Goal: Task Accomplishment & Management: Manage account settings

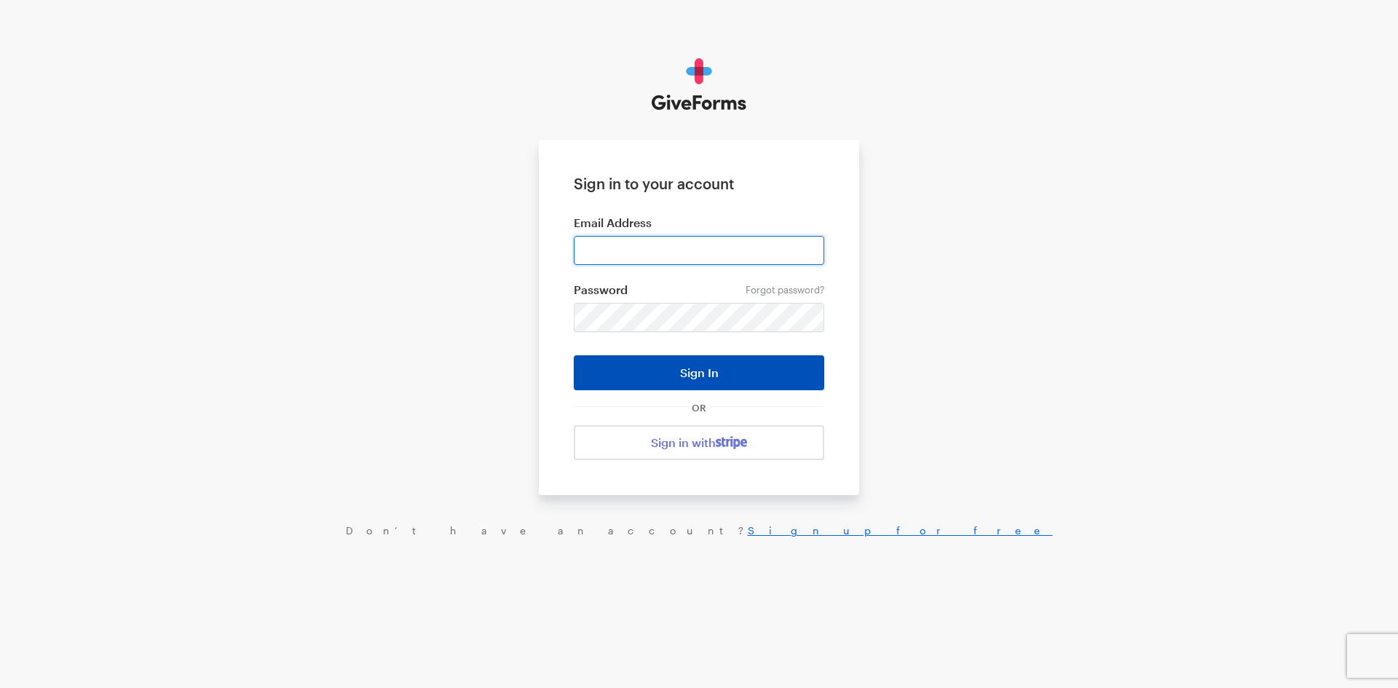
type input "jkerchaert@brightfocus.org"
click at [710, 375] on button "Sign In" at bounding box center [699, 372] width 251 height 35
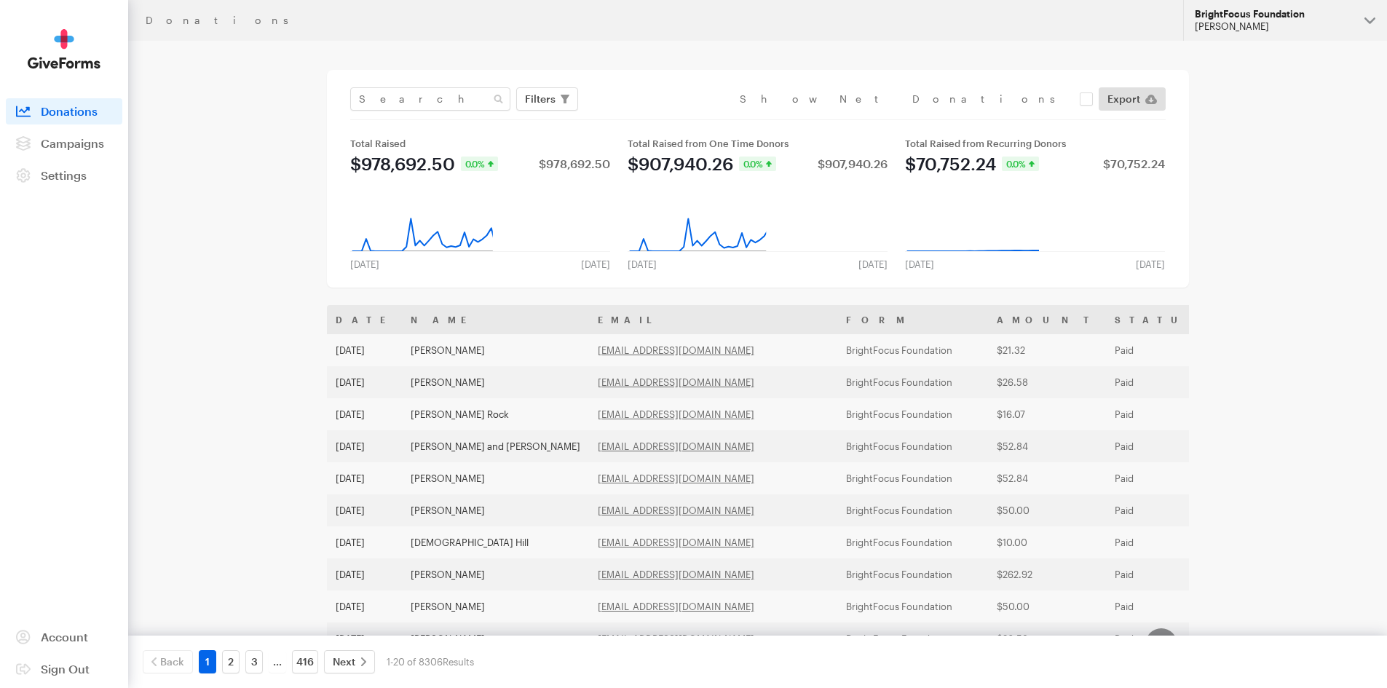
click at [1268, 13] on div "BrightFocus Foundation" at bounding box center [1274, 14] width 158 height 12
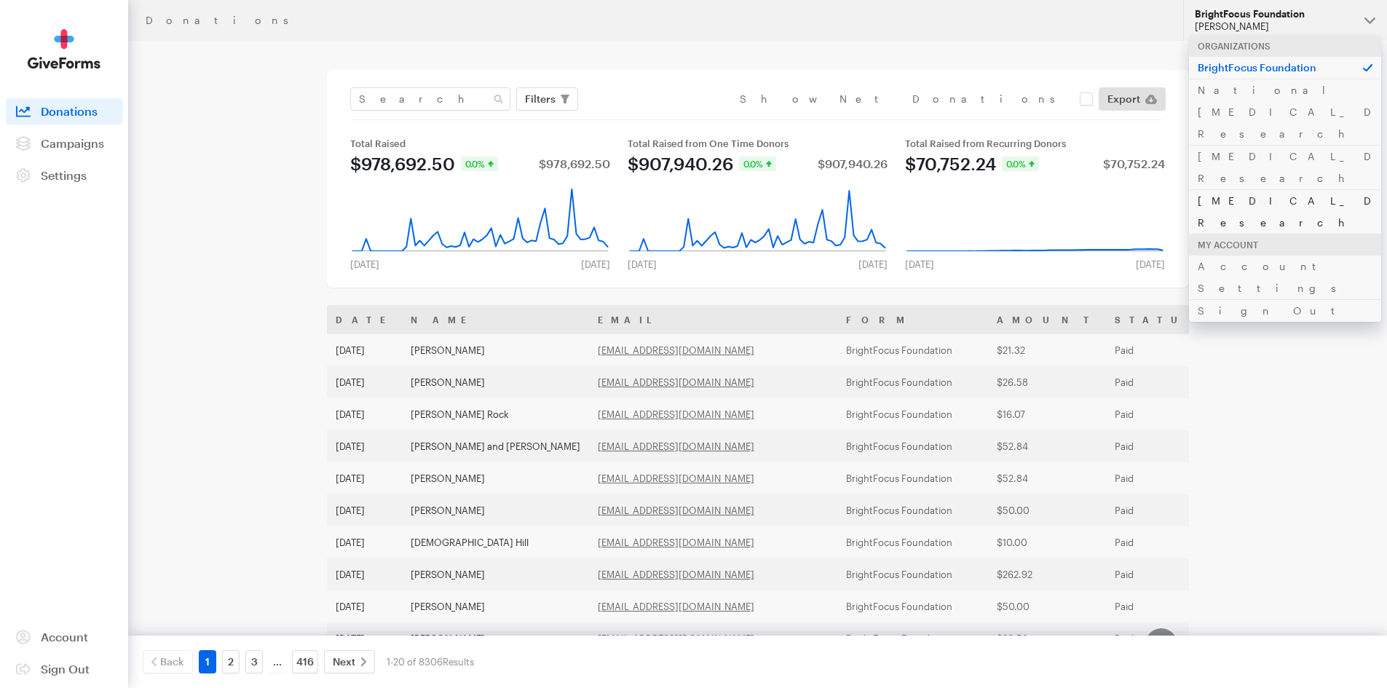
click at [1237, 189] on link "[MEDICAL_DATA] Research" at bounding box center [1285, 211] width 192 height 44
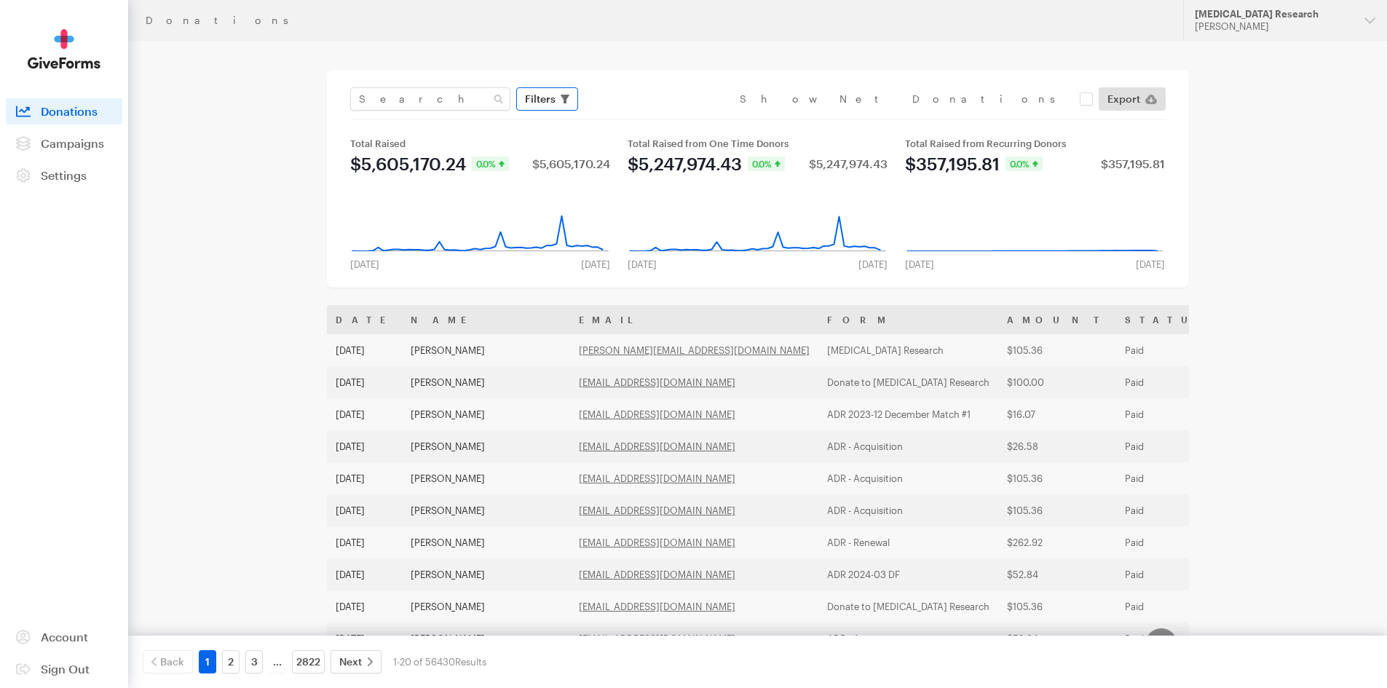
click at [551, 94] on span "Filters" at bounding box center [540, 98] width 31 height 17
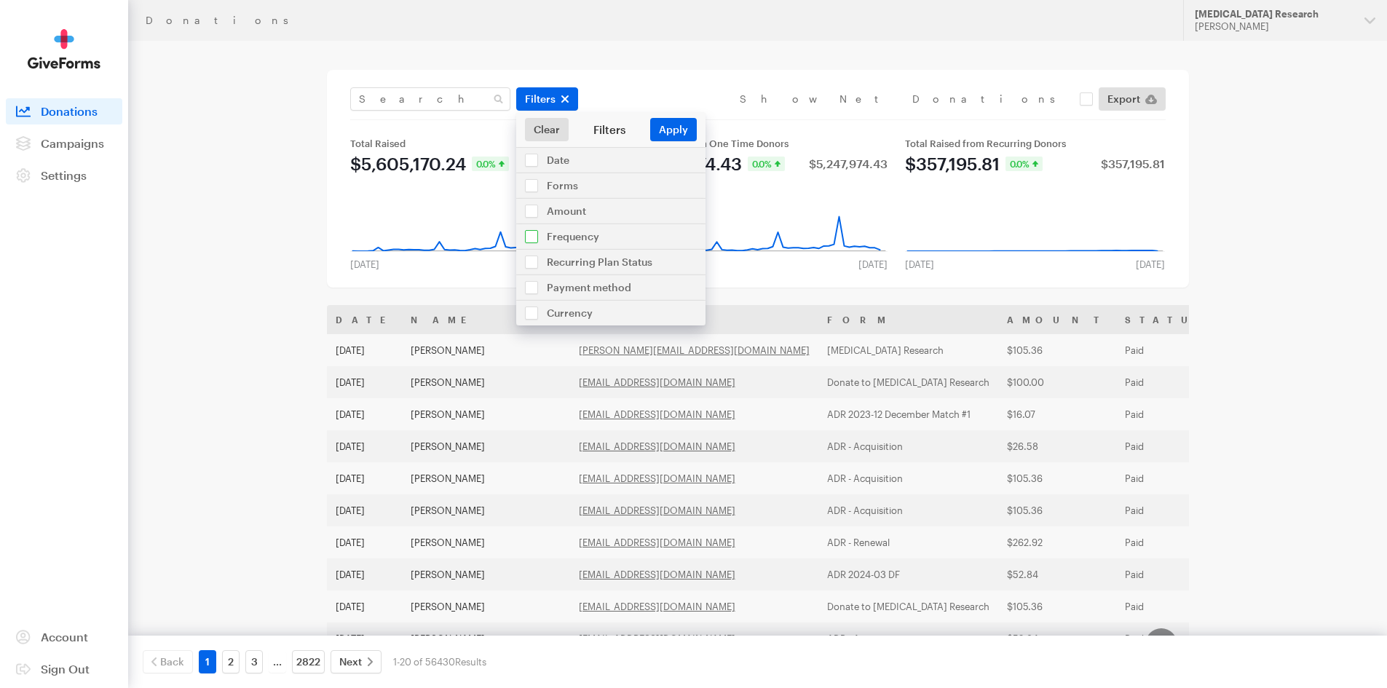
click at [563, 232] on input "checkbox" at bounding box center [610, 236] width 189 height 25
checkbox input "true"
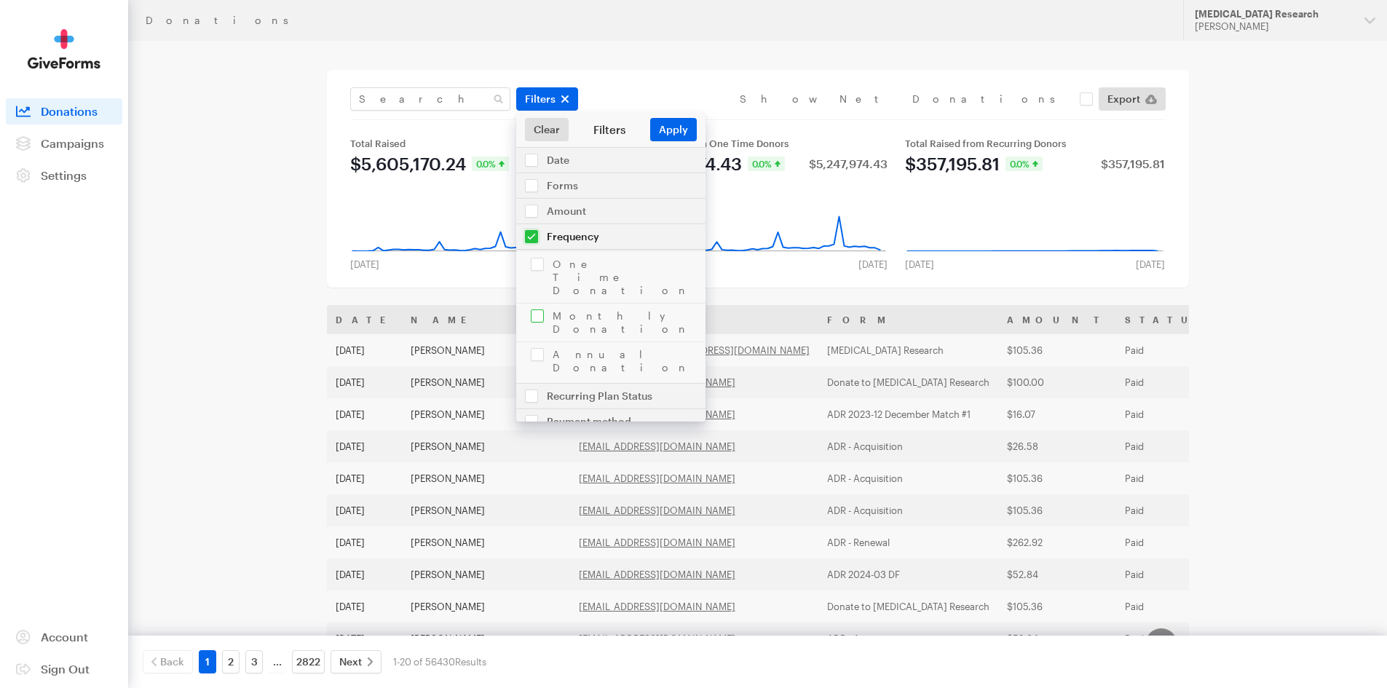
click at [537, 304] on input "checkbox" at bounding box center [610, 323] width 189 height 38
checkbox input "true"
click at [666, 126] on button "Apply" at bounding box center [673, 129] width 47 height 23
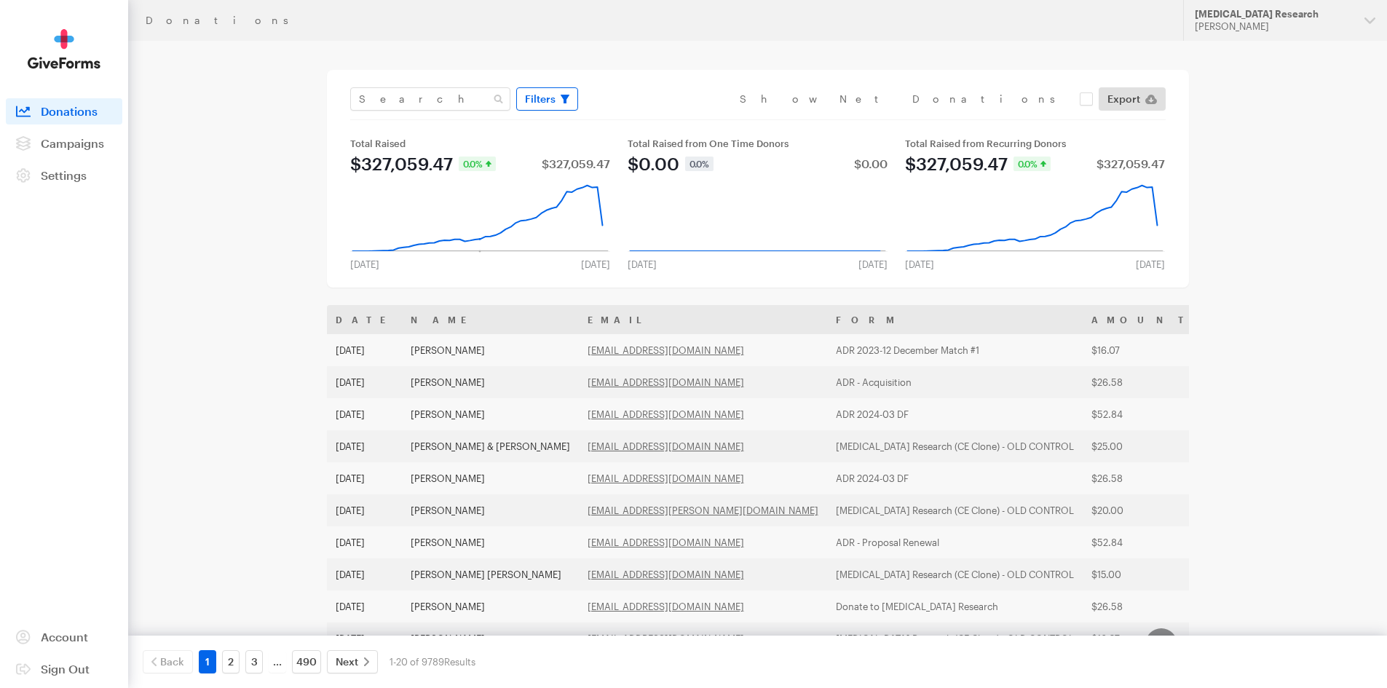
click at [533, 101] on span "Filters" at bounding box center [540, 98] width 31 height 17
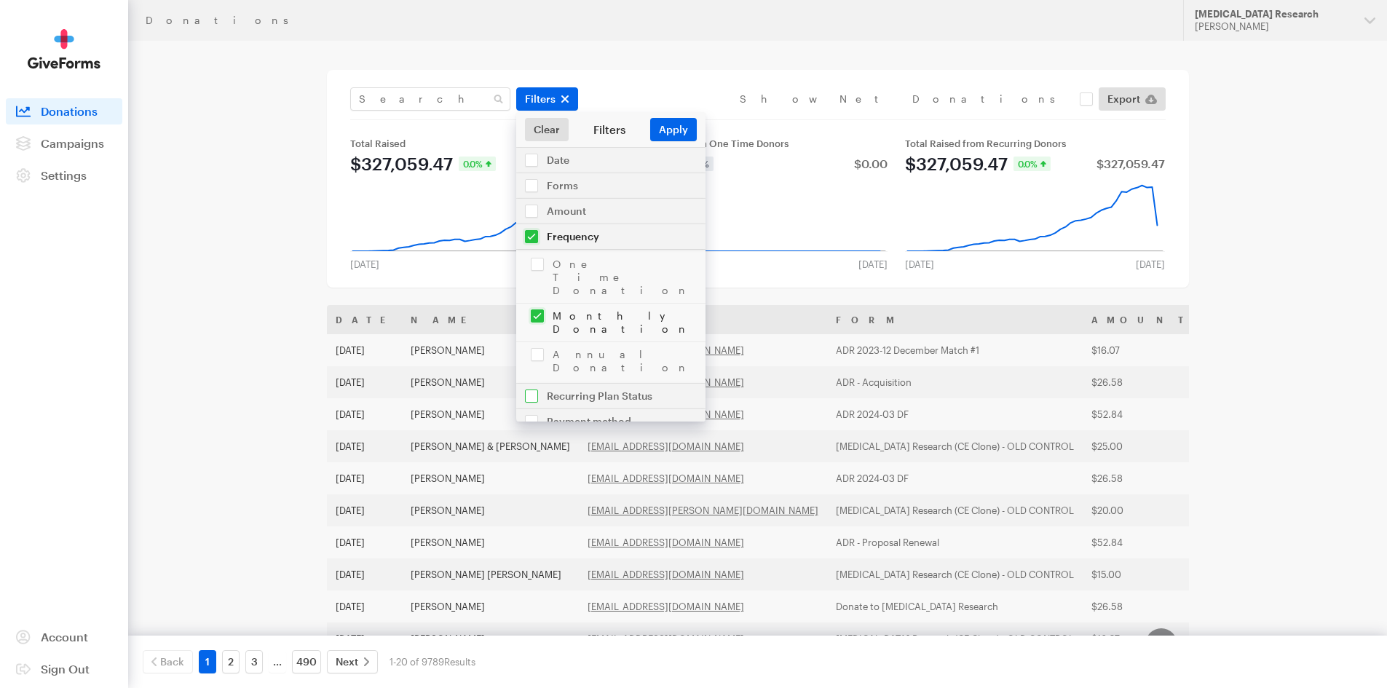
click at [581, 384] on input "checkbox" at bounding box center [610, 396] width 189 height 25
checkbox input "true"
click at [537, 339] on input "checkbox" at bounding box center [610, 358] width 189 height 38
checkbox input "true"
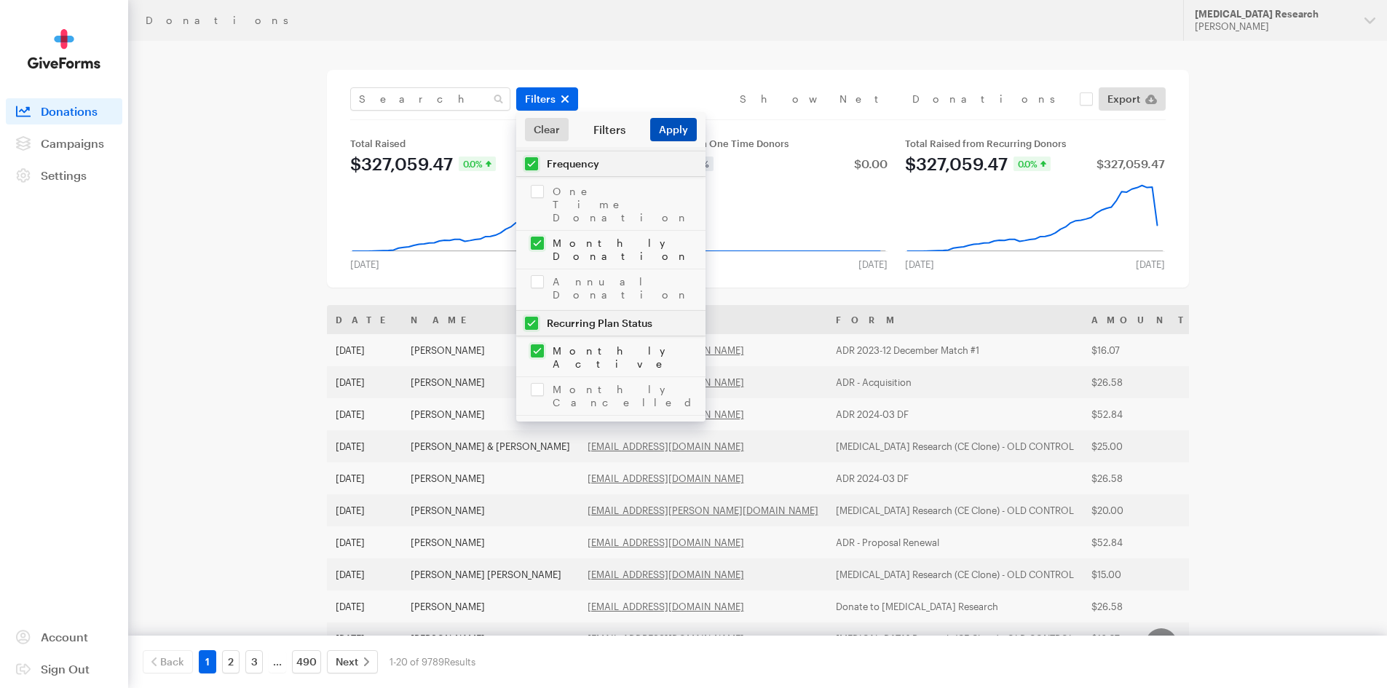
click at [664, 129] on button "Apply" at bounding box center [673, 129] width 47 height 23
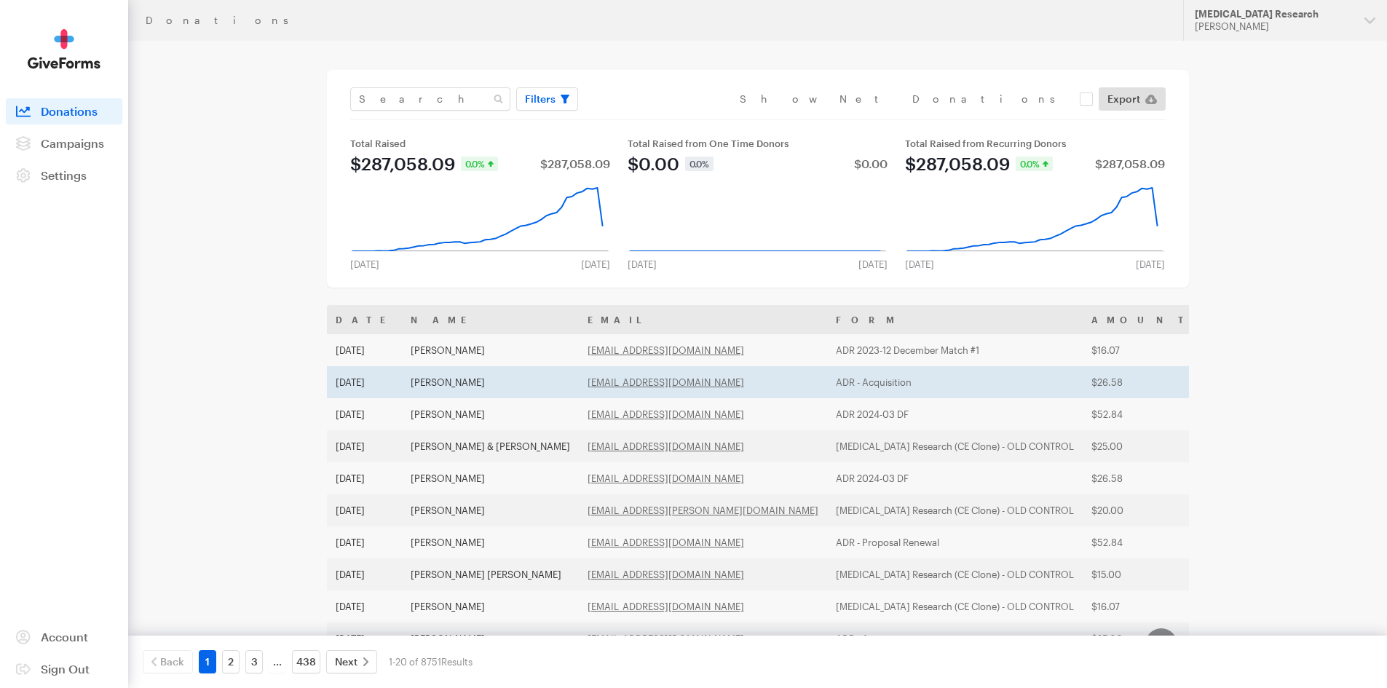
click at [434, 385] on td "Deb Kudla" at bounding box center [490, 382] width 177 height 32
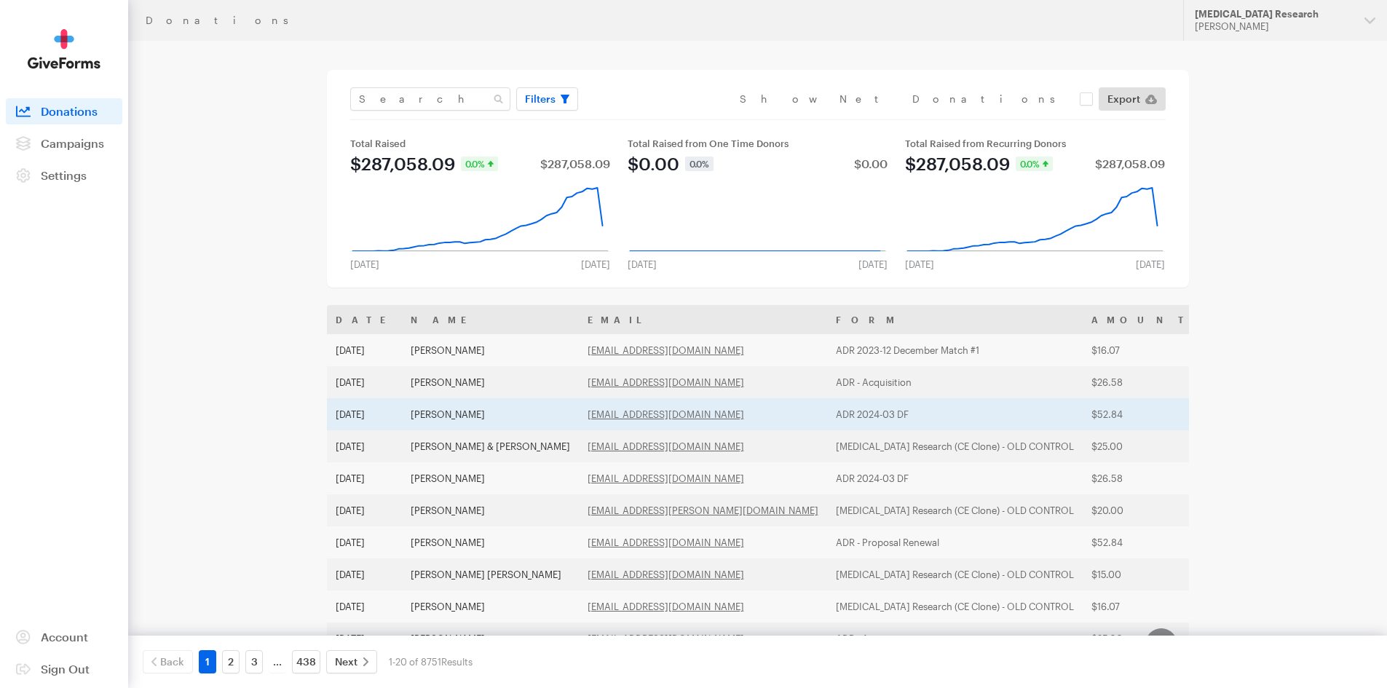
click at [452, 415] on td "Sarah Martin" at bounding box center [490, 414] width 177 height 32
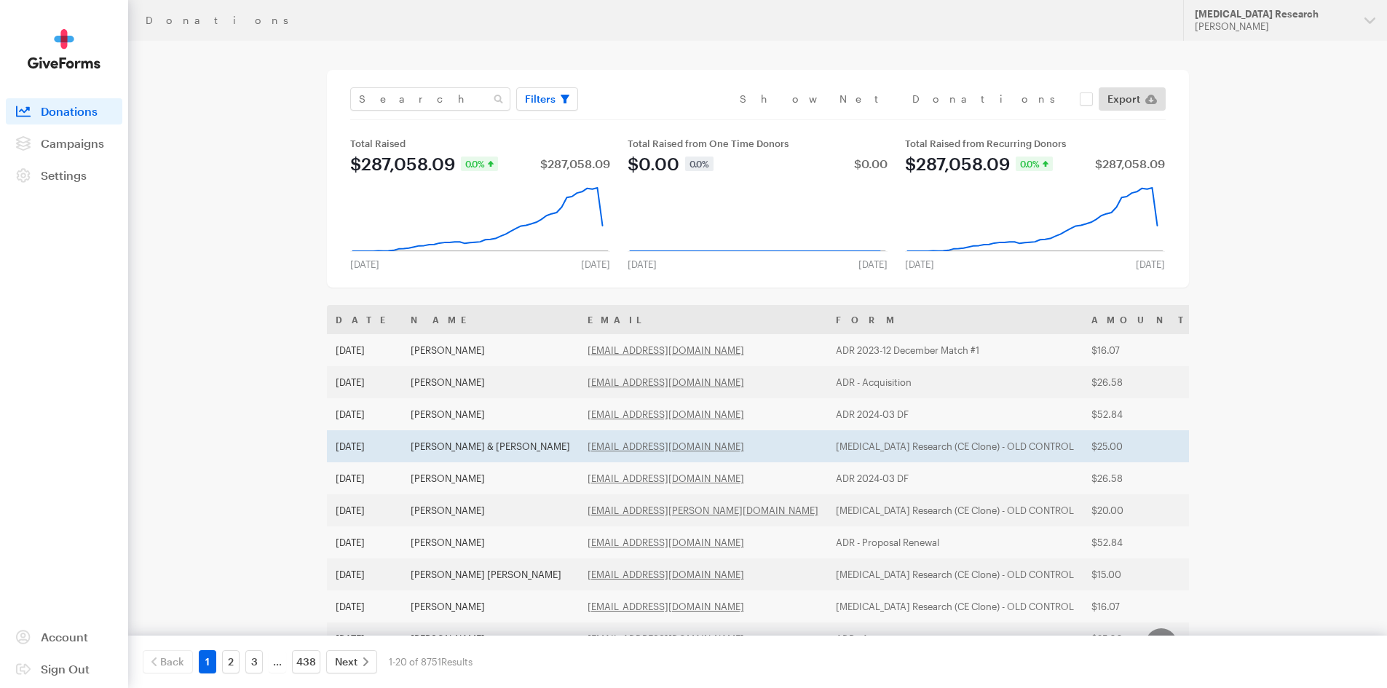
click at [457, 454] on td "Tom & Audrey Steele" at bounding box center [490, 446] width 177 height 32
